Goal: Information Seeking & Learning: Stay updated

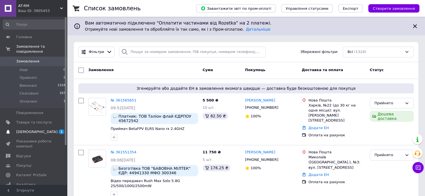
click at [35, 130] on span "[DEMOGRAPHIC_DATA]" at bounding box center [36, 132] width 41 height 5
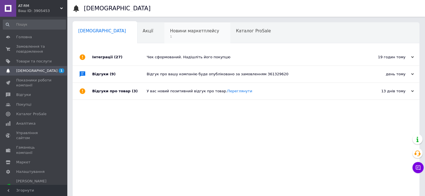
click at [170, 32] on span "Новини маркетплейсу" at bounding box center [194, 30] width 49 height 5
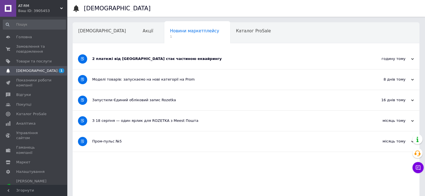
click at [414, 61] on div "годину тому" at bounding box center [386, 58] width 56 height 5
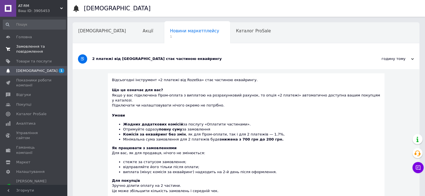
click at [23, 49] on span "Замовлення та повідомлення" at bounding box center [33, 49] width 35 height 10
